Goal: Check status: Check status

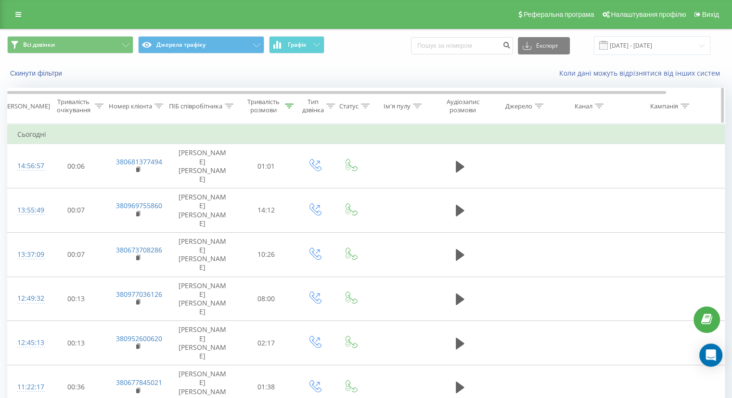
click at [272, 98] on div "Тривалість розмови" at bounding box center [264, 106] width 38 height 16
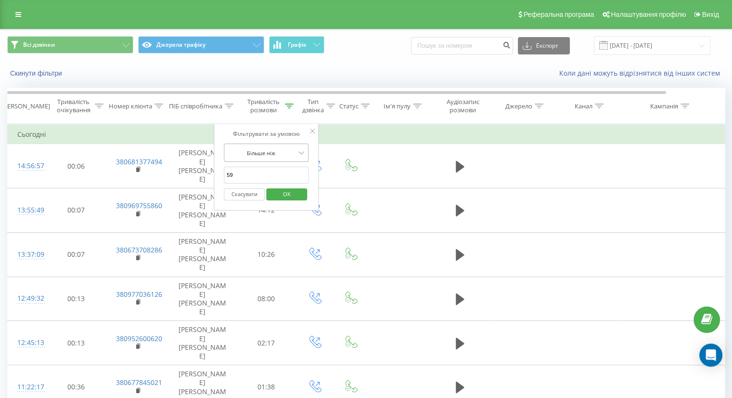
click at [272, 145] on div "Більше ніж" at bounding box center [261, 152] width 70 height 14
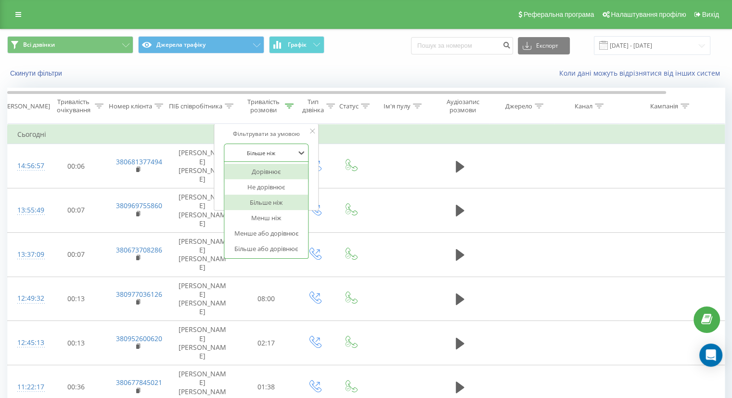
click at [266, 174] on div "Дорівнює" at bounding box center [266, 171] width 84 height 15
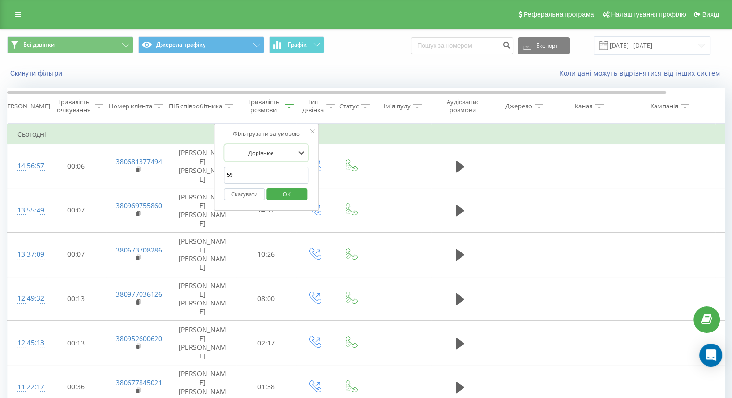
click at [266, 174] on input "59" at bounding box center [266, 175] width 85 height 17
click at [291, 195] on span "OK" at bounding box center [287, 193] width 27 height 15
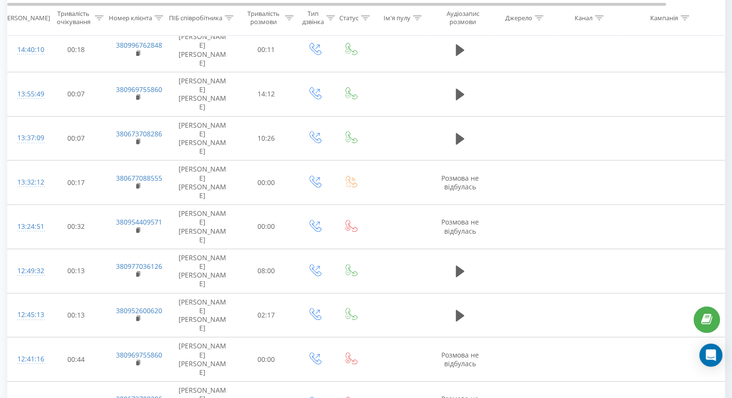
scroll to position [480, 0]
